Goal: Task Accomplishment & Management: Manage account settings

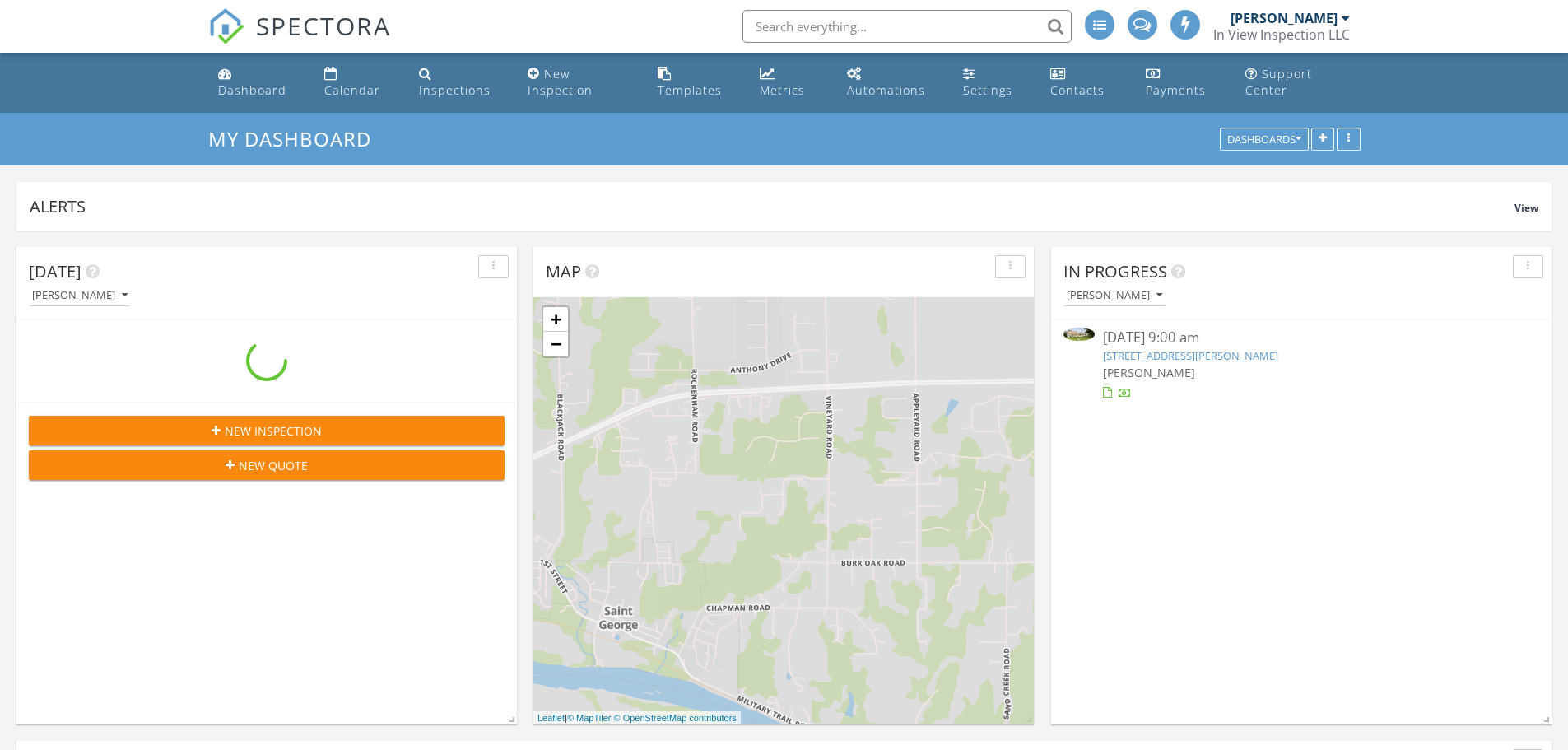
scroll to position [1606, 1594]
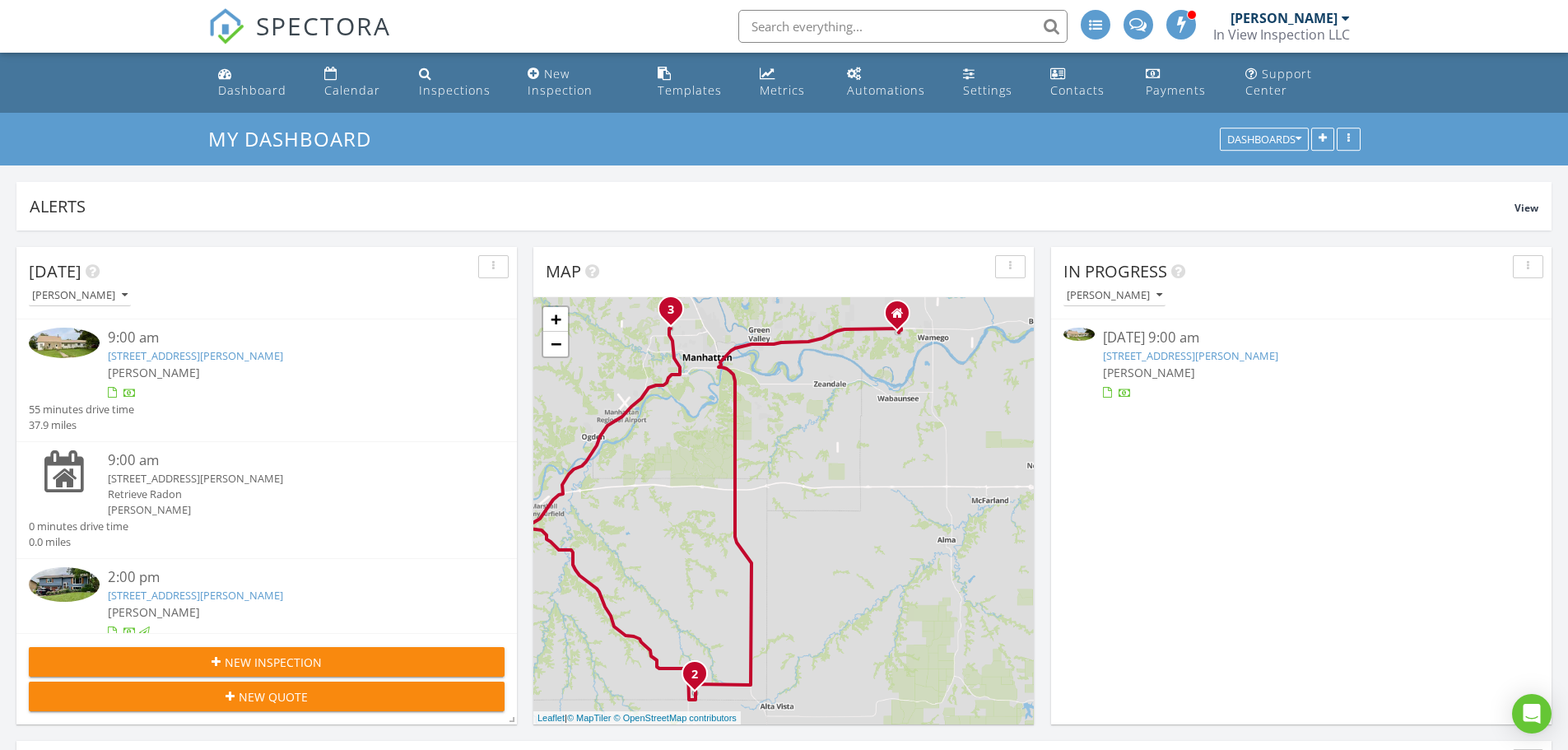
click at [1206, 356] on link "[STREET_ADDRESS][PERSON_NAME]" at bounding box center [1191, 356] width 175 height 14
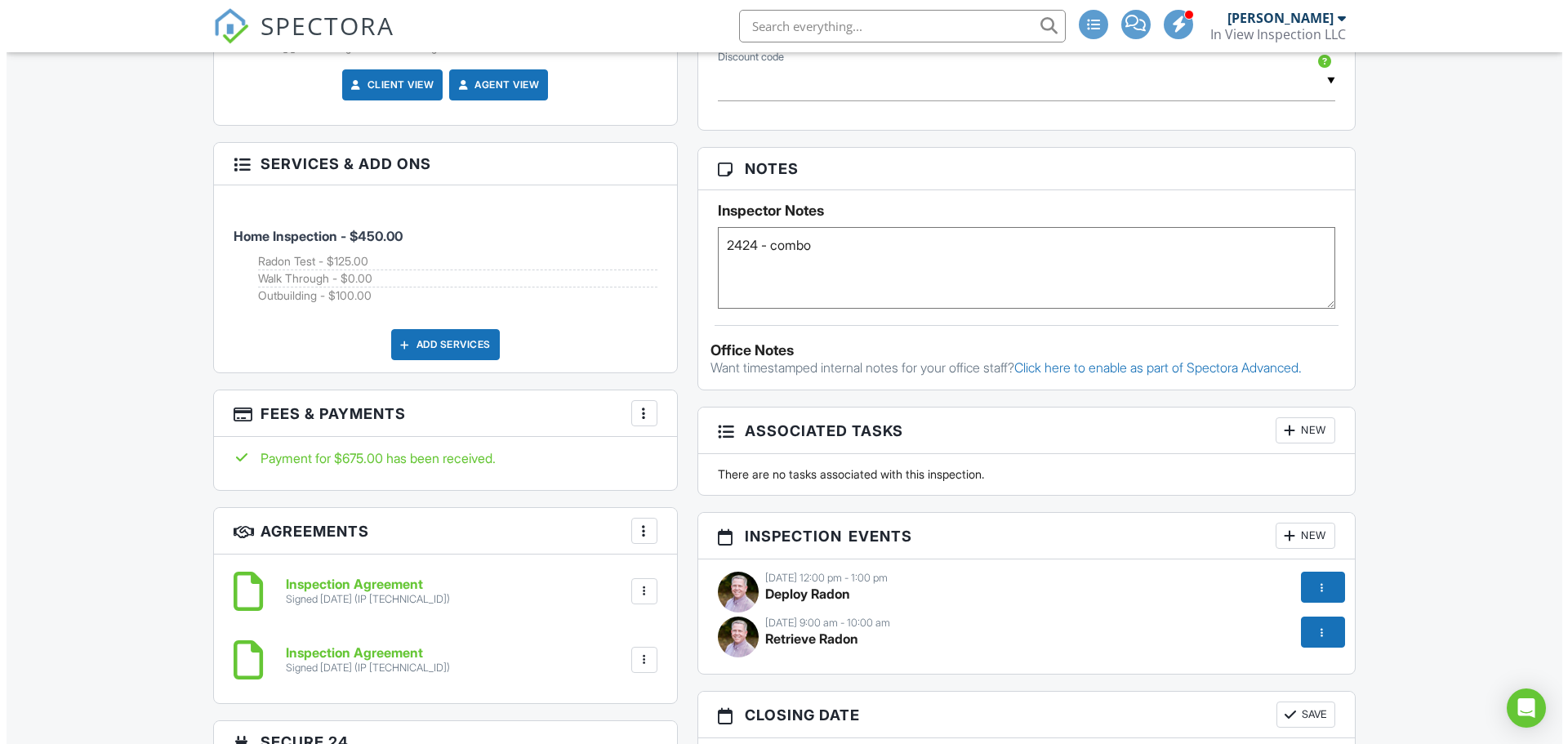
scroll to position [1143, 0]
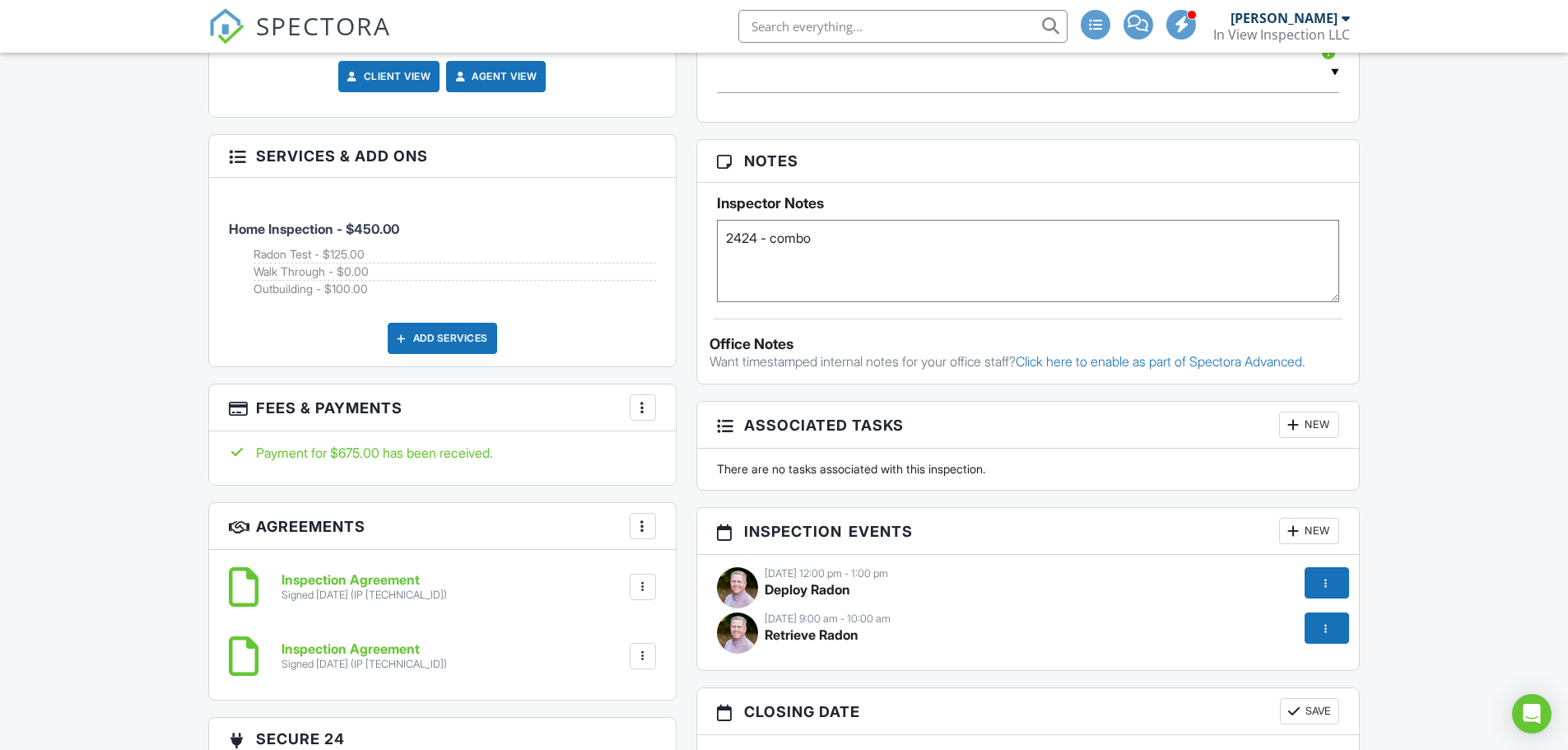
click at [641, 407] on div at bounding box center [643, 407] width 16 height 16
click at [715, 454] on li "Edit Fees & Payments" at bounding box center [726, 458] width 172 height 42
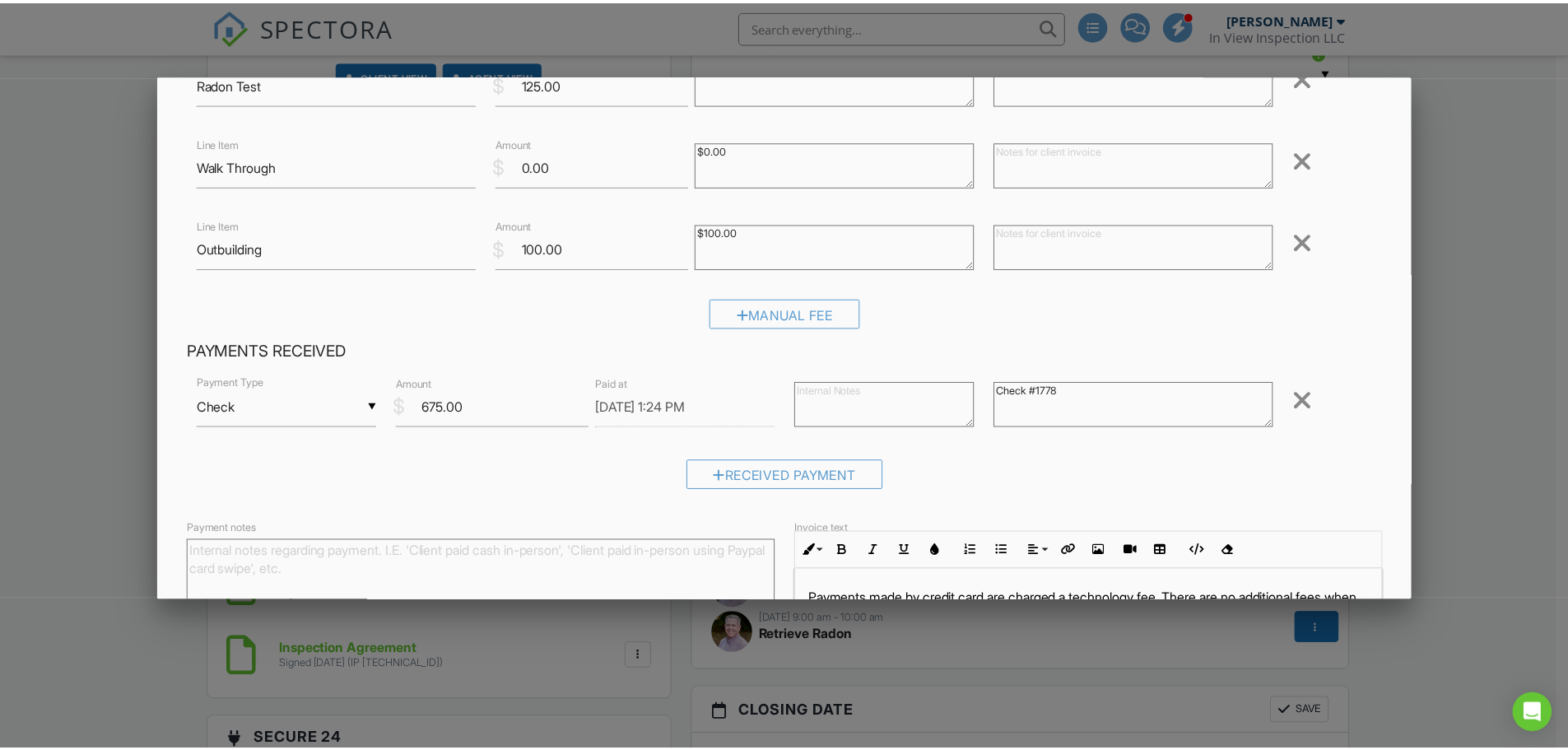
scroll to position [329, 0]
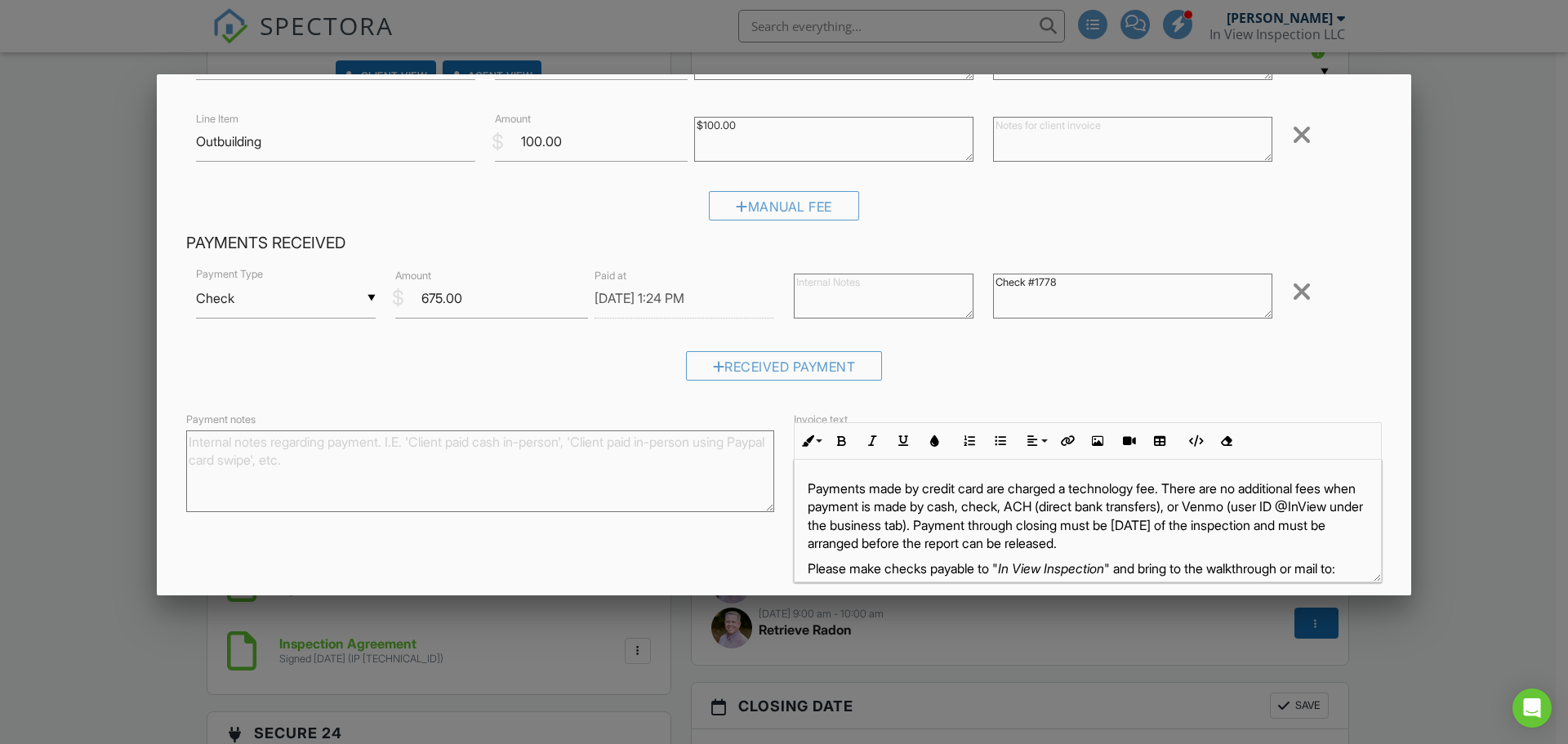
drag, startPoint x: 1053, startPoint y: 286, endPoint x: 990, endPoint y: 283, distance: 63.1
click at [993, 283] on textarea "Check #1778" at bounding box center [1133, 296] width 279 height 45
click at [1490, 366] on div at bounding box center [784, 383] width 1568 height 930
